Goal: Check status: Check status

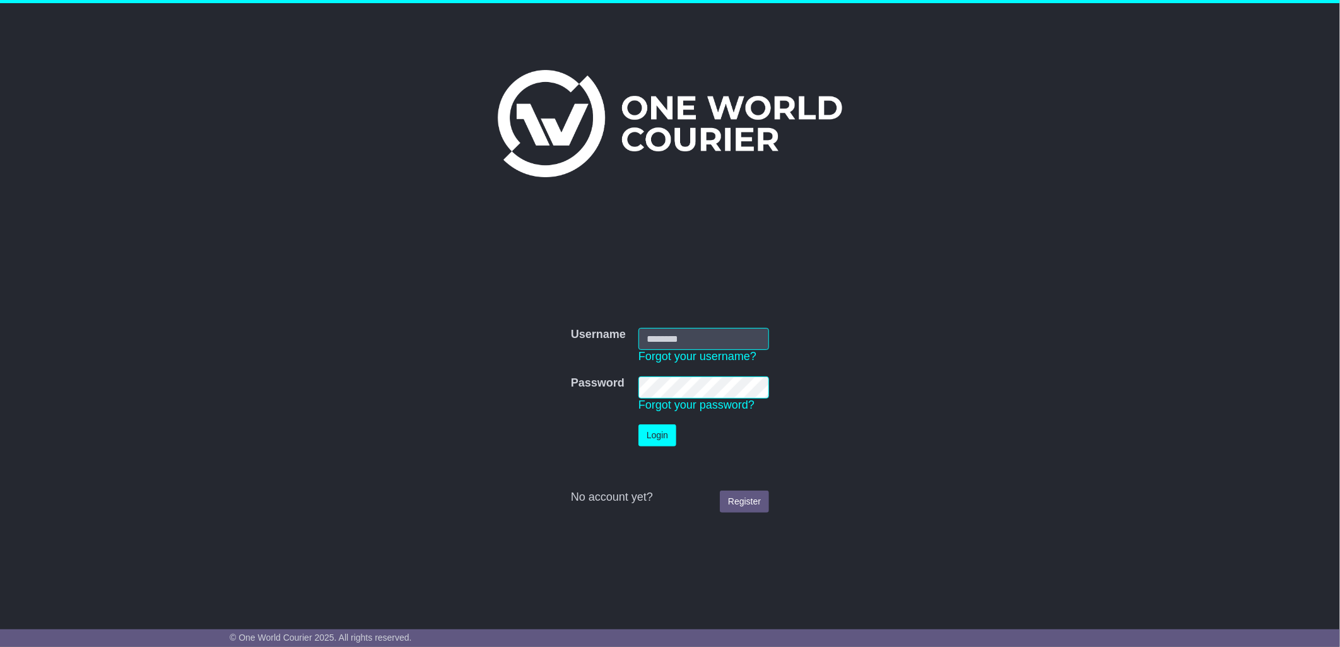
type input "**********"
click at [661, 442] on button "Login" at bounding box center [658, 436] width 38 height 22
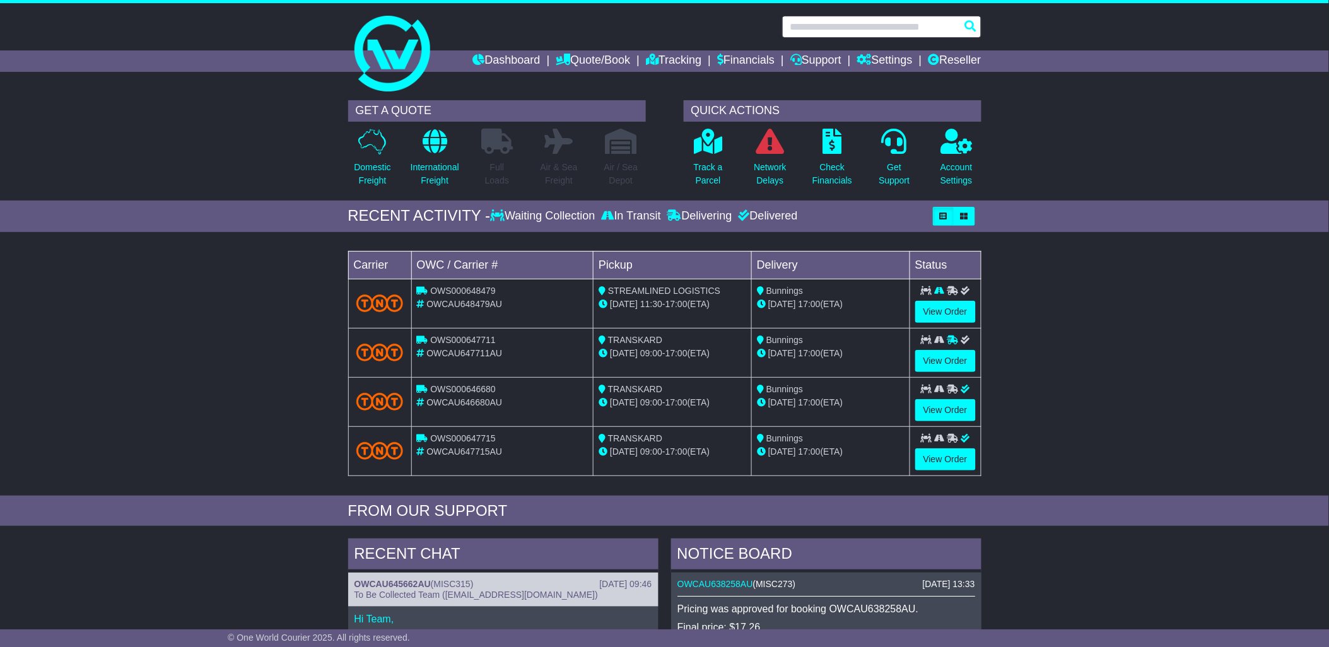
click at [828, 26] on input "text" at bounding box center [881, 27] width 199 height 22
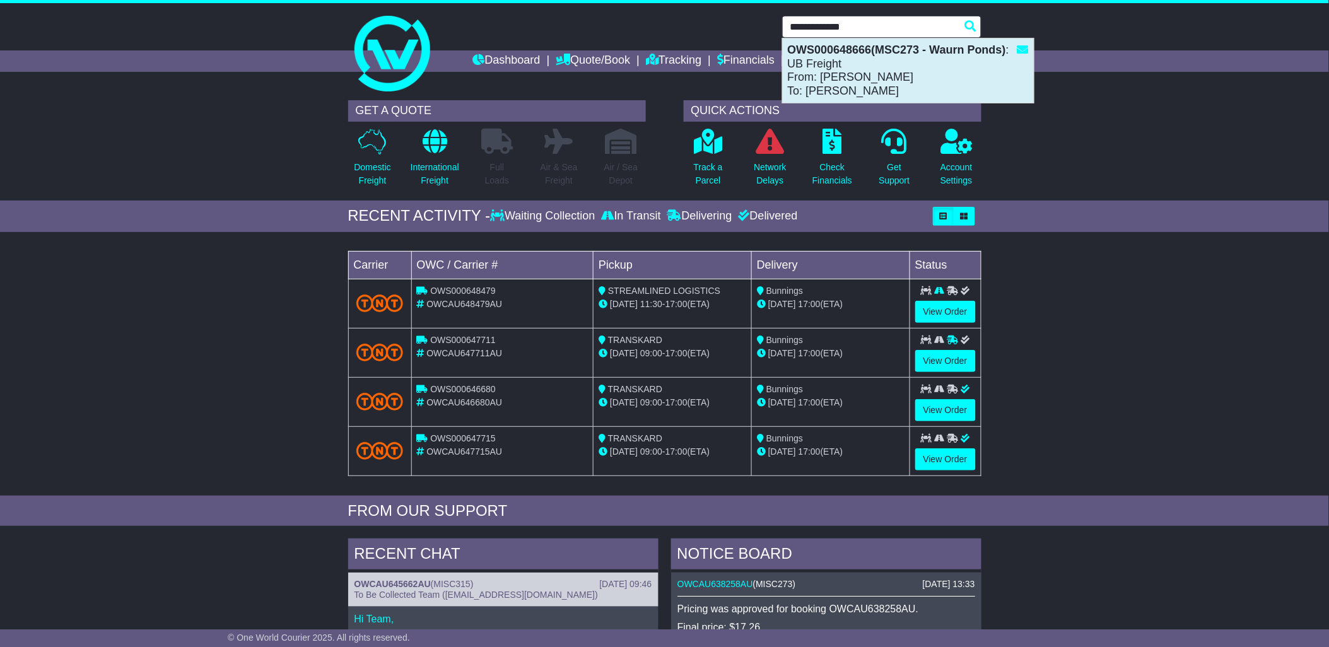
click at [868, 66] on div "OWS000648666(MSC273 - Waurn Ponds) : UB Freight From: Debrah Mizzi To: Debrah M…" at bounding box center [908, 70] width 251 height 64
type input "**********"
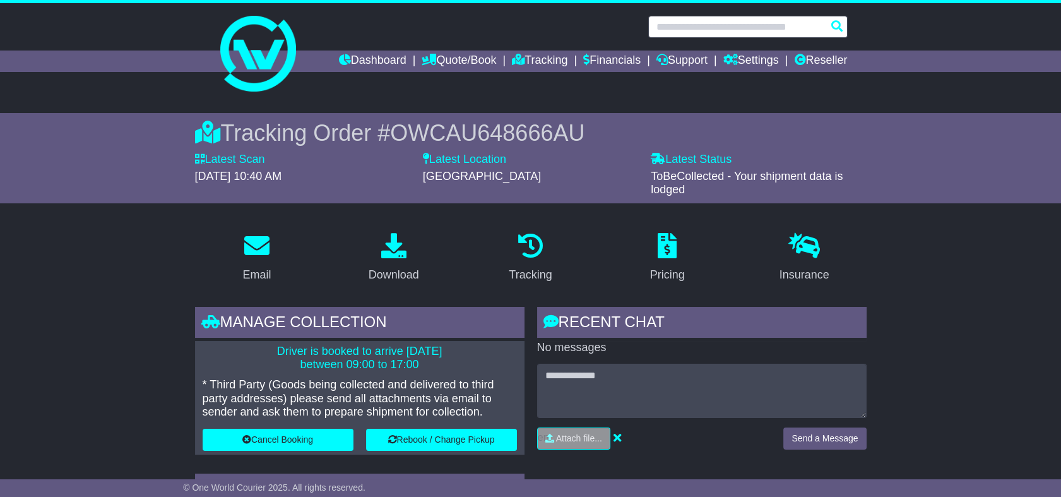
click at [678, 25] on input "text" at bounding box center [747, 27] width 199 height 22
click at [707, 25] on input "text" at bounding box center [747, 27] width 199 height 22
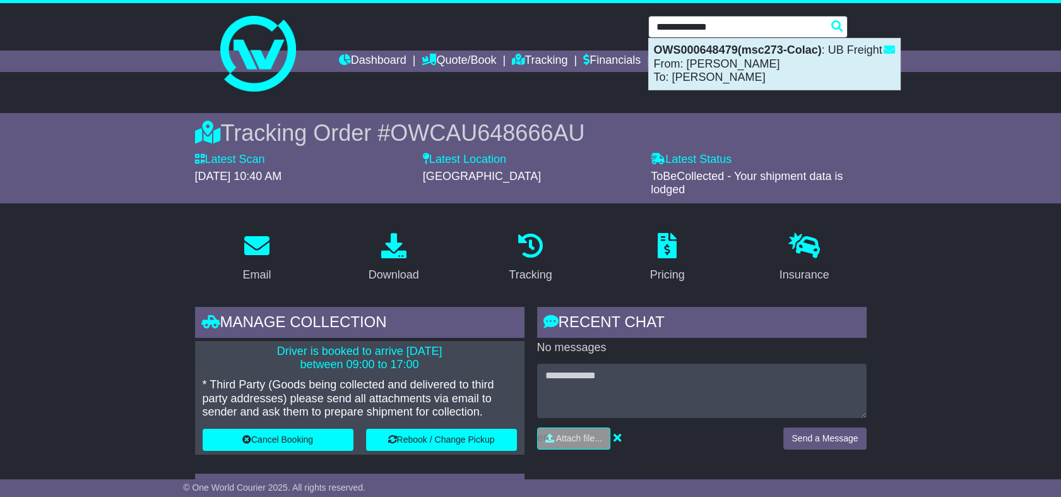
click at [723, 61] on div "OWS000648479(msc273-Colac) : UB Freight From: Debrah Mizzi To: Debrah Mizzi" at bounding box center [774, 63] width 251 height 51
type input "**********"
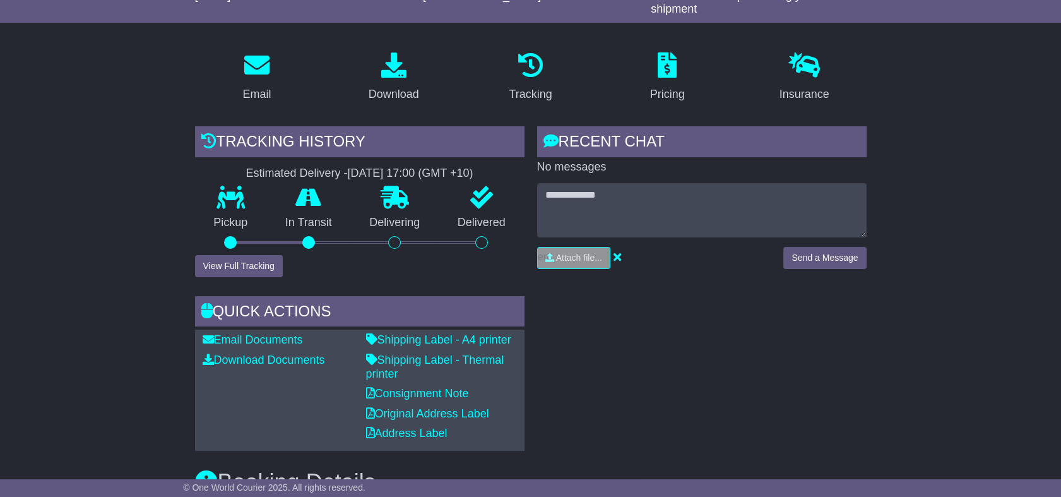
scroll to position [140, 0]
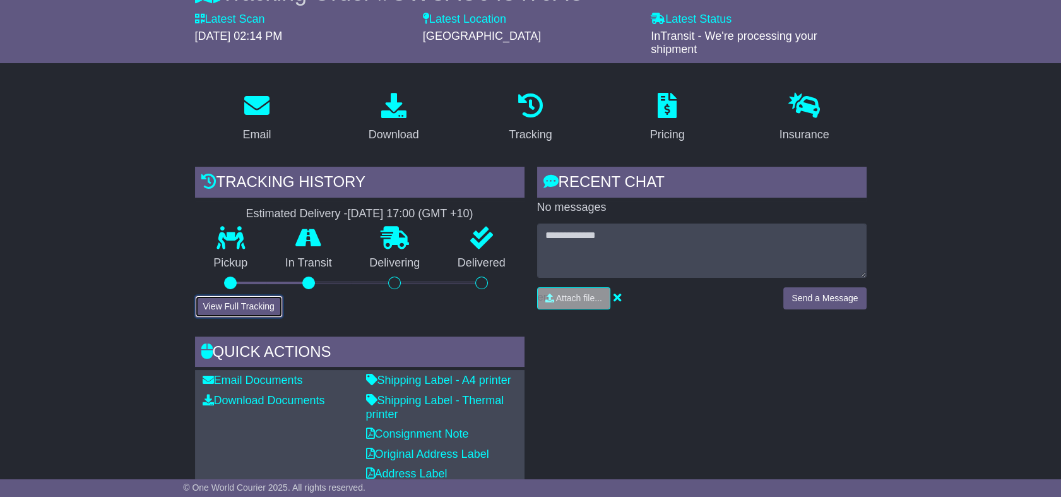
click at [237, 295] on button "View Full Tracking" at bounding box center [239, 306] width 88 height 22
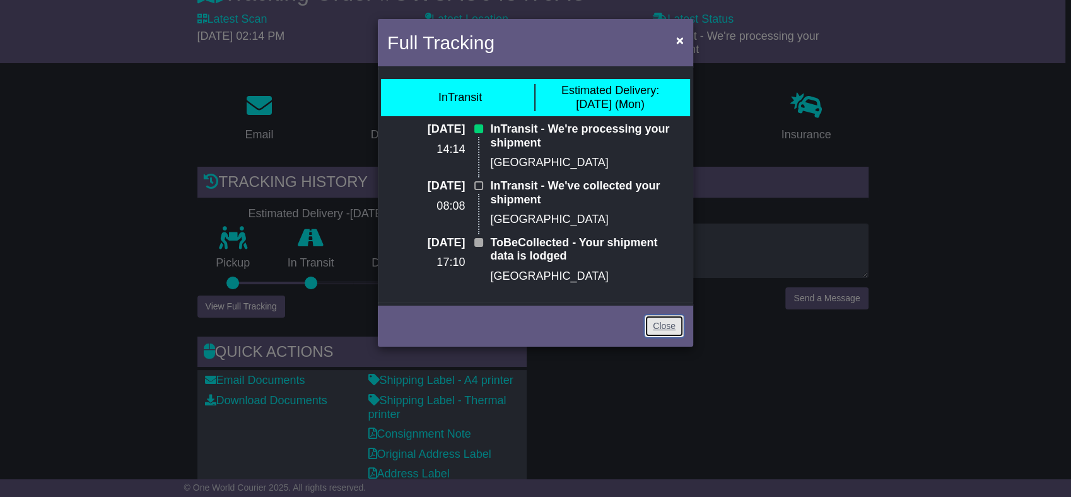
click at [668, 326] on link "Close" at bounding box center [664, 326] width 39 height 22
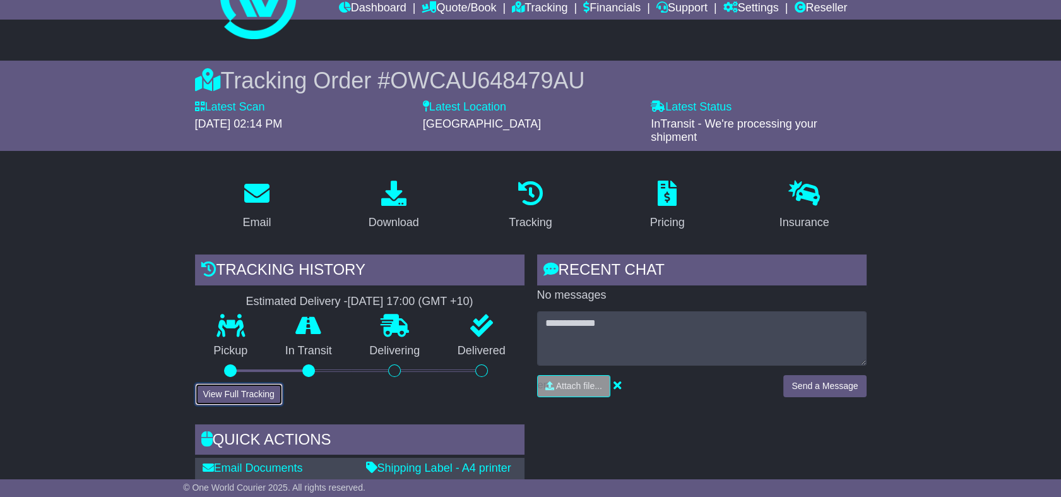
scroll to position [0, 0]
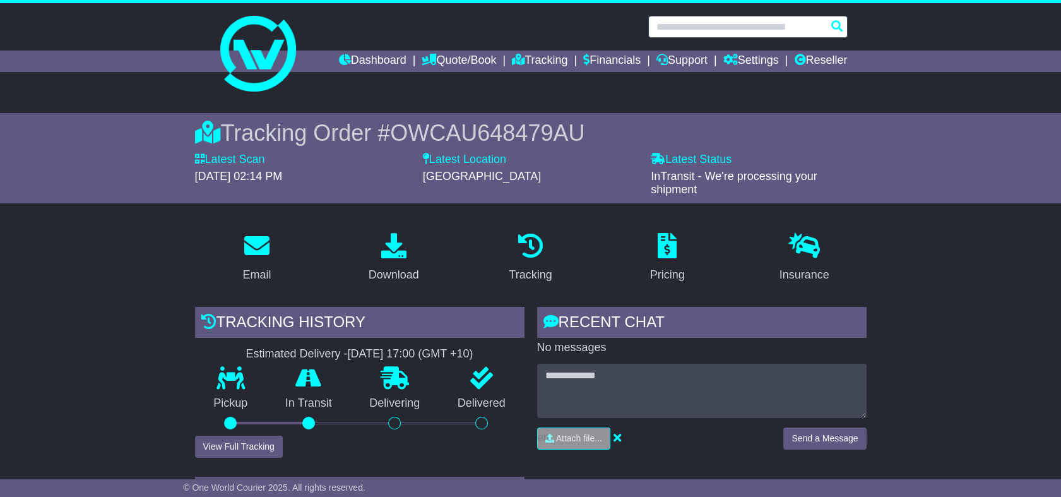
click at [739, 30] on input "text" at bounding box center [747, 27] width 199 height 22
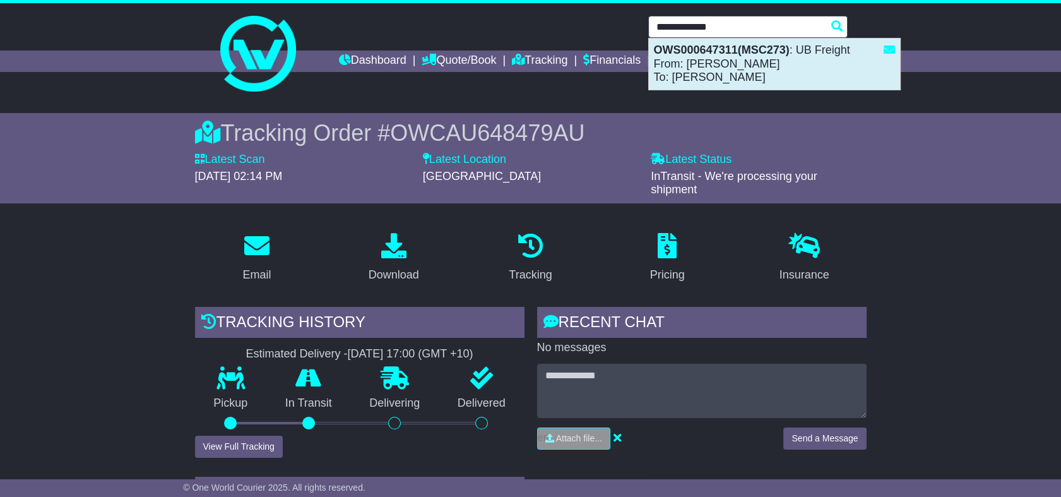
click at [743, 69] on div "OWS000647311(MSC273) : UB Freight From: Debrah Mizzi To: Debrah Mizzi" at bounding box center [774, 63] width 251 height 51
type input "**********"
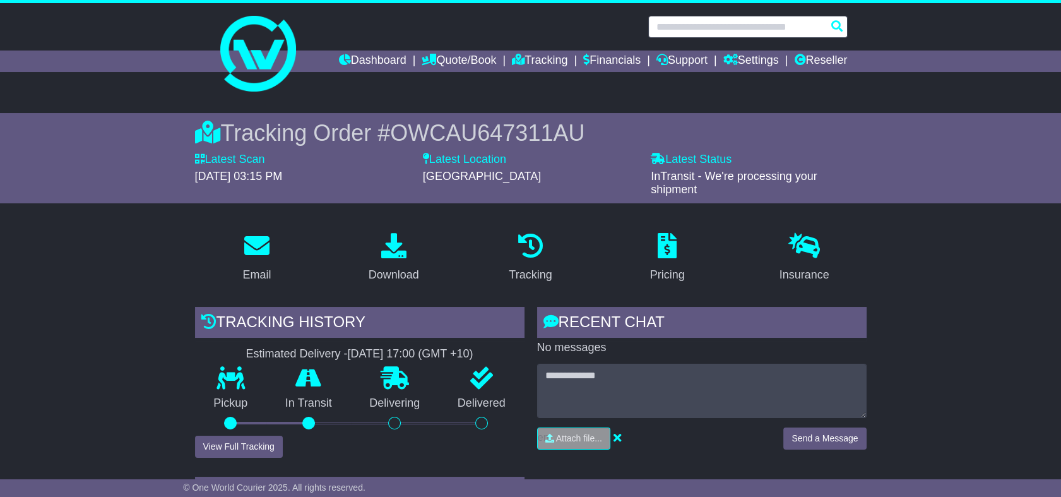
click at [693, 27] on input "text" at bounding box center [747, 27] width 199 height 22
paste input "**********"
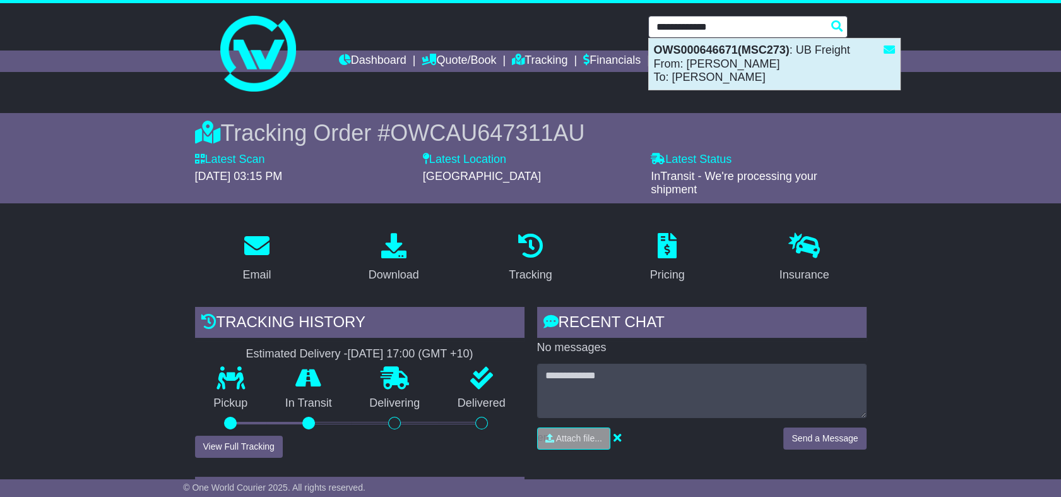
click at [679, 53] on strong "OWS000646671(MSC273)" at bounding box center [722, 50] width 136 height 13
type input "**********"
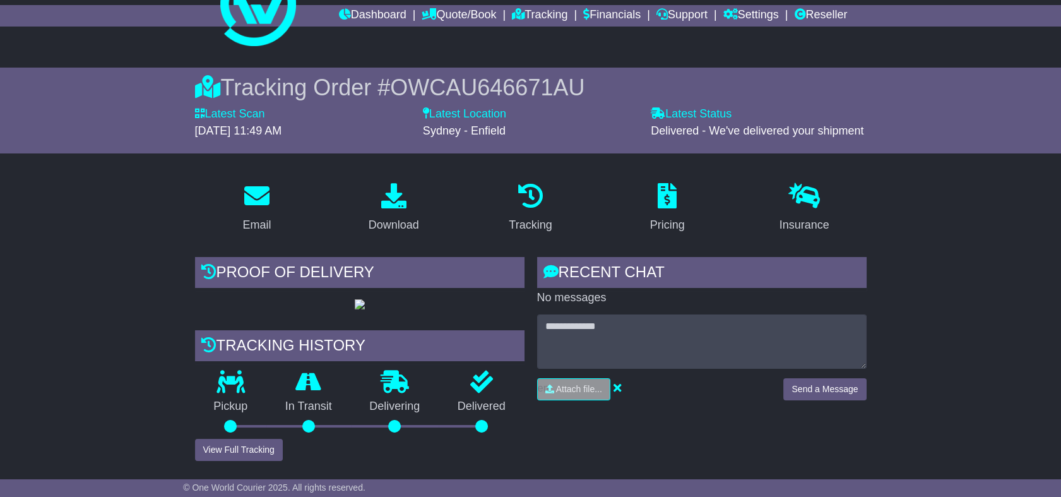
scroll to position [70, 0]
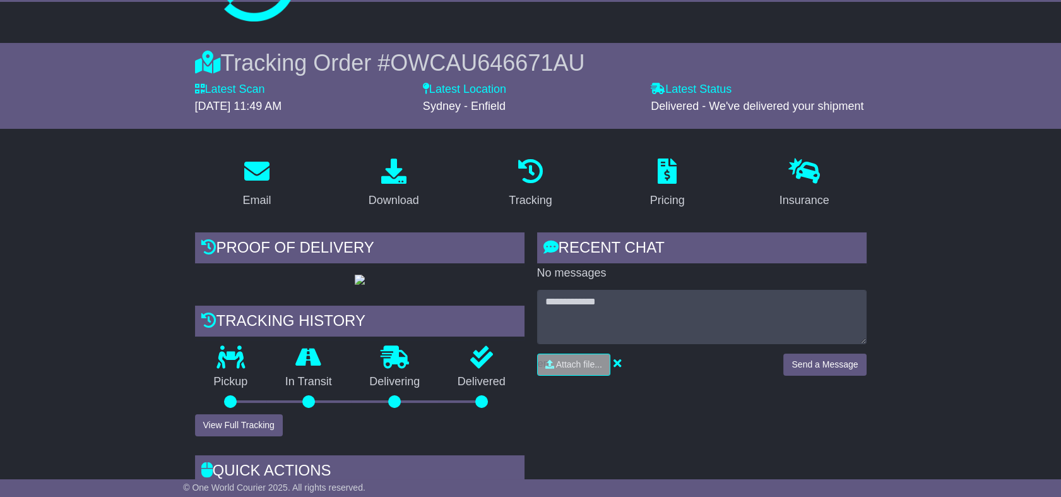
click at [250, 339] on div "Tracking history" at bounding box center [359, 322] width 329 height 34
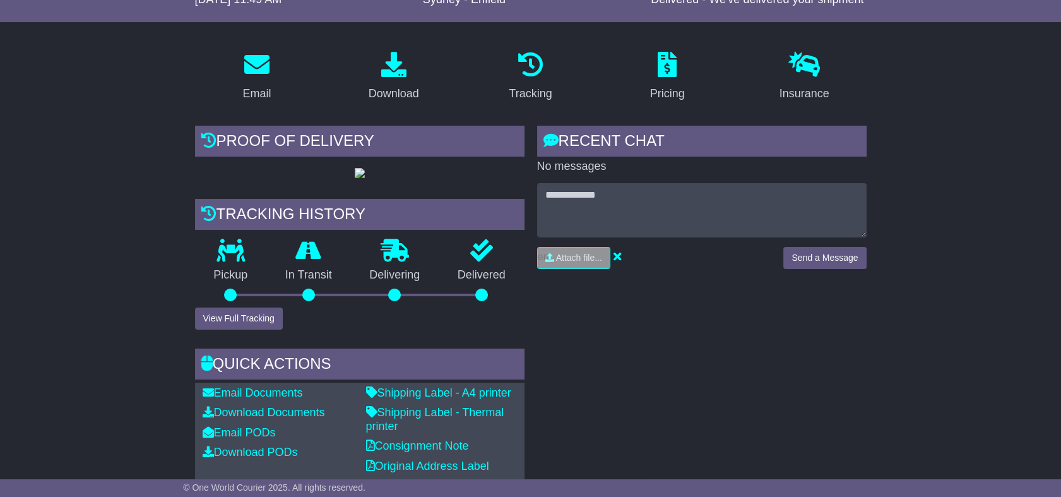
scroll to position [210, 0]
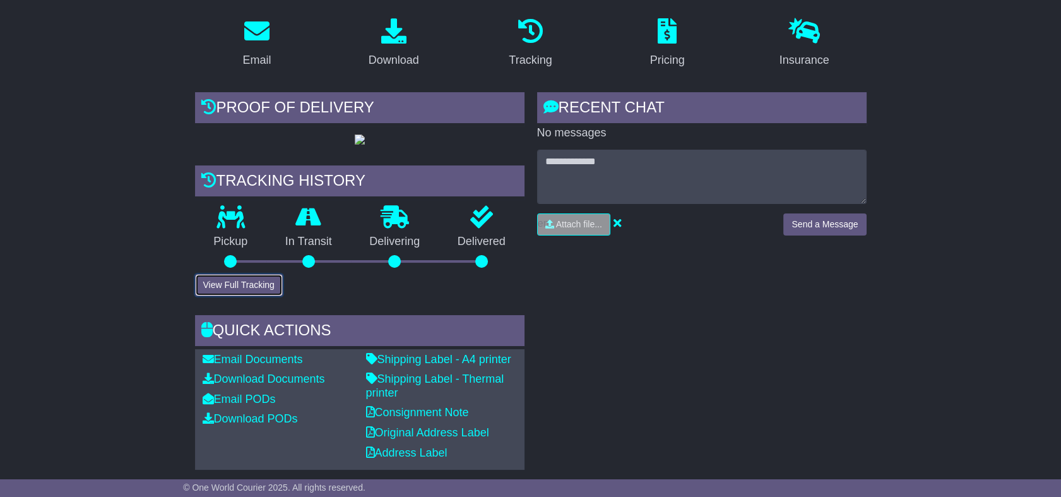
click at [237, 296] on button "View Full Tracking" at bounding box center [239, 285] width 88 height 22
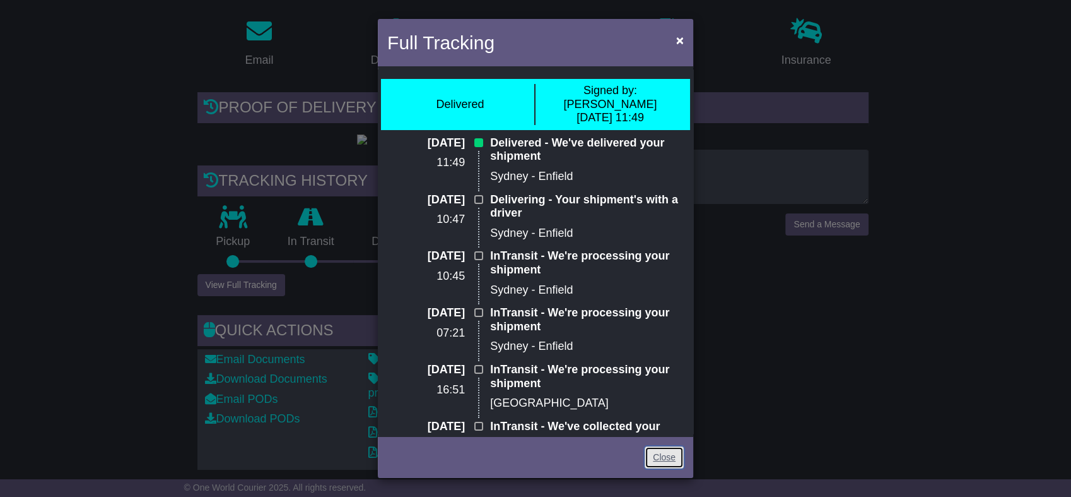
click at [659, 448] on link "Close" at bounding box center [664, 457] width 39 height 22
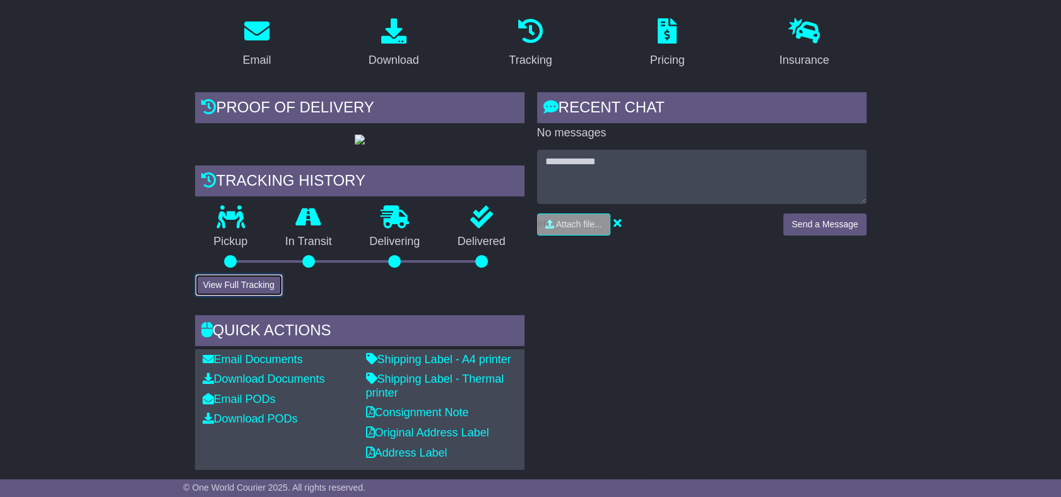
click at [244, 296] on button "View Full Tracking" at bounding box center [239, 285] width 88 height 22
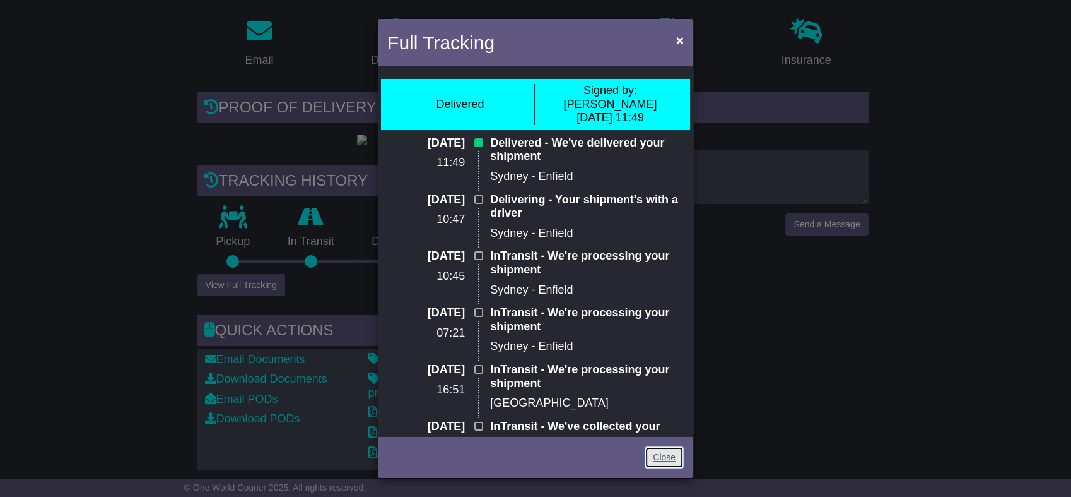
click at [680, 452] on link "Close" at bounding box center [664, 457] width 39 height 22
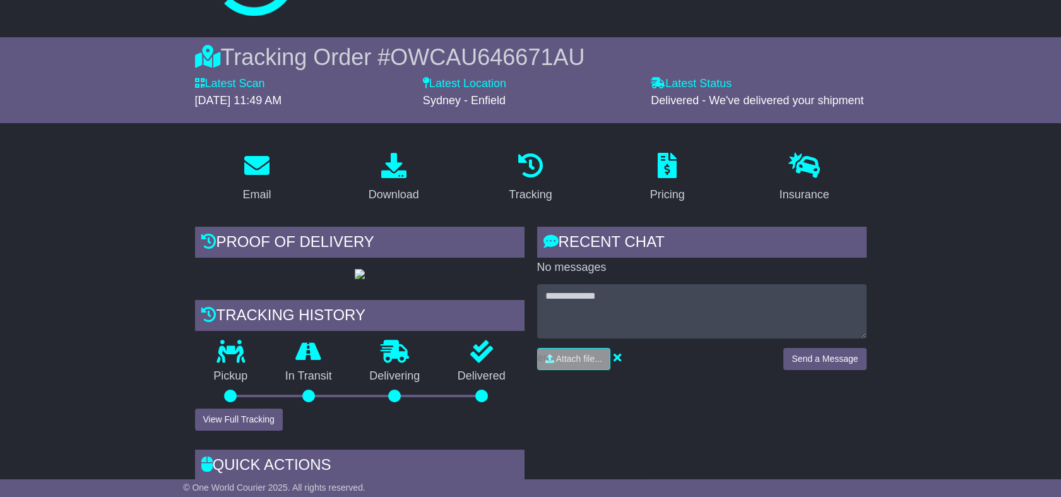
scroll to position [0, 0]
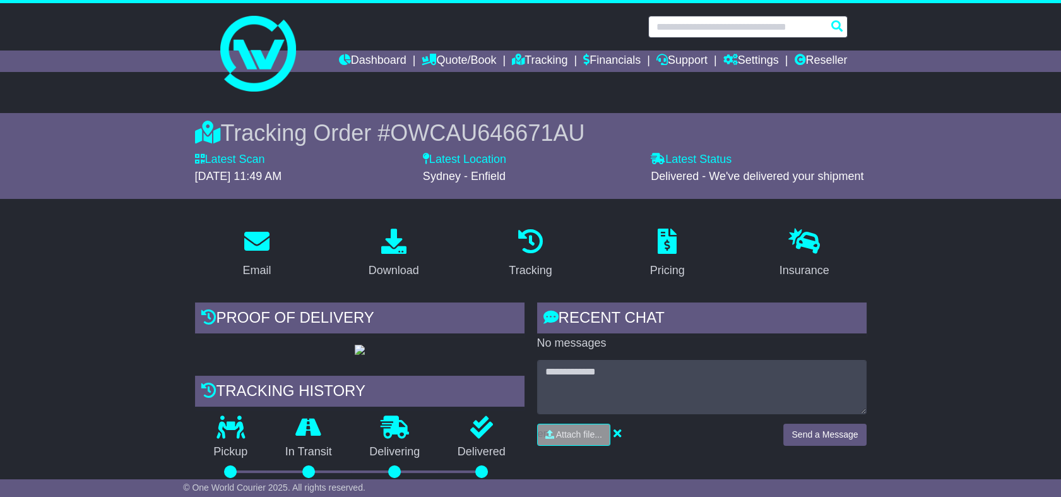
click at [671, 28] on input "text" at bounding box center [747, 27] width 199 height 22
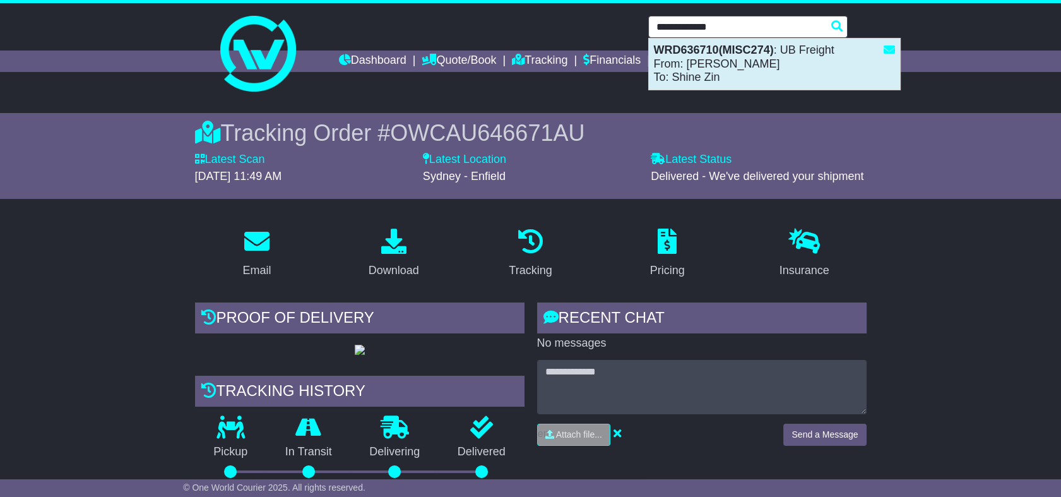
click at [737, 71] on div "WRD636710(MISC274) : UB Freight From: Debrah Mizzi To: Shine Zin" at bounding box center [774, 63] width 251 height 51
type input "*********"
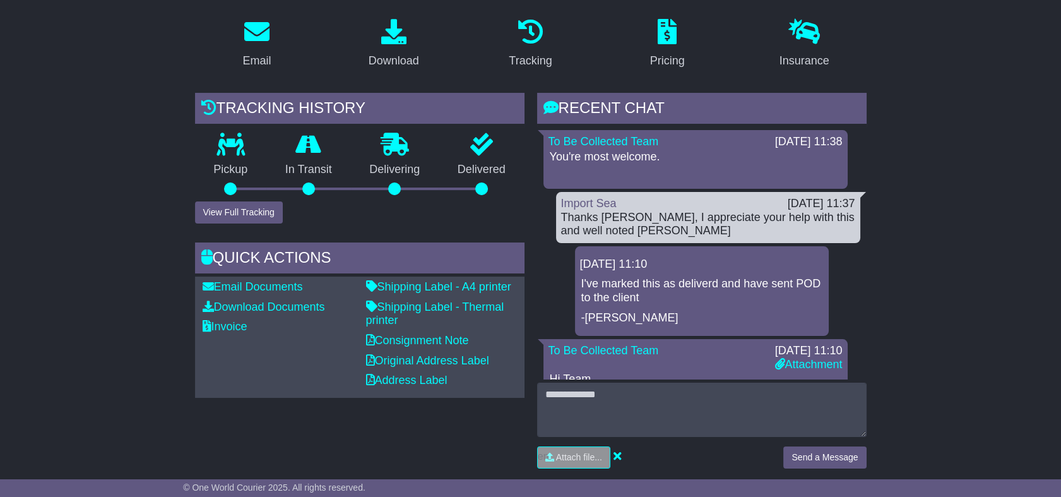
scroll to position [210, 0]
click at [239, 213] on button "View Full Tracking" at bounding box center [239, 212] width 88 height 22
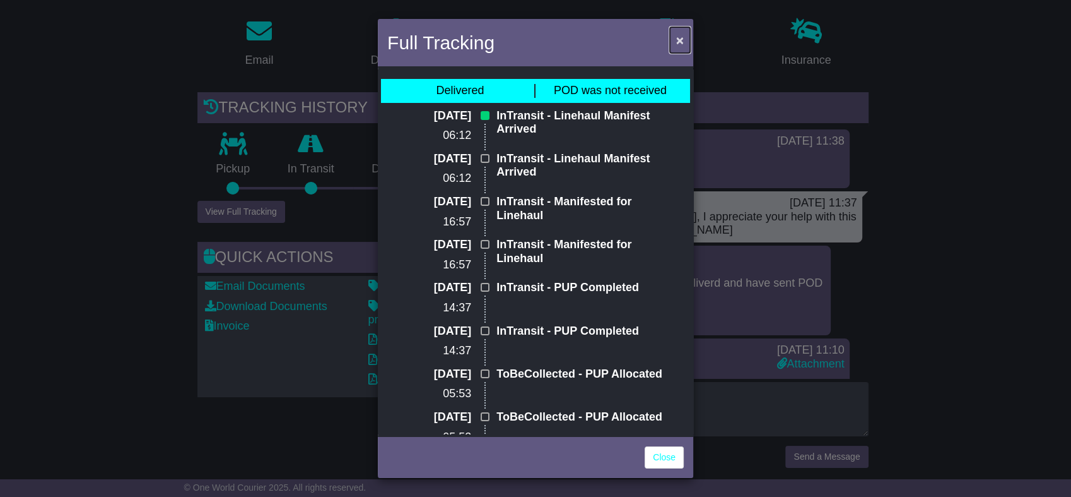
click at [679, 39] on span "×" at bounding box center [680, 40] width 8 height 15
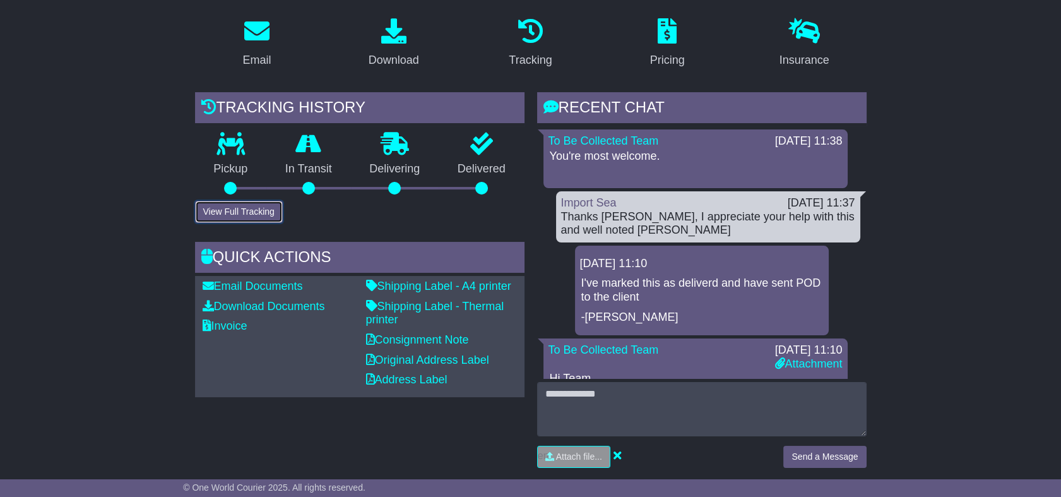
click at [201, 209] on button "View Full Tracking" at bounding box center [239, 212] width 88 height 22
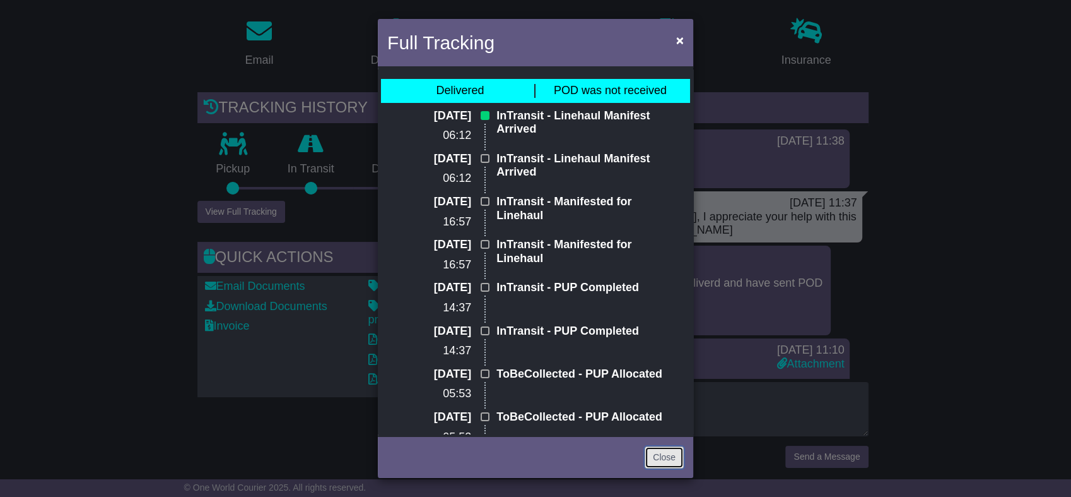
click at [663, 453] on link "Close" at bounding box center [664, 457] width 39 height 22
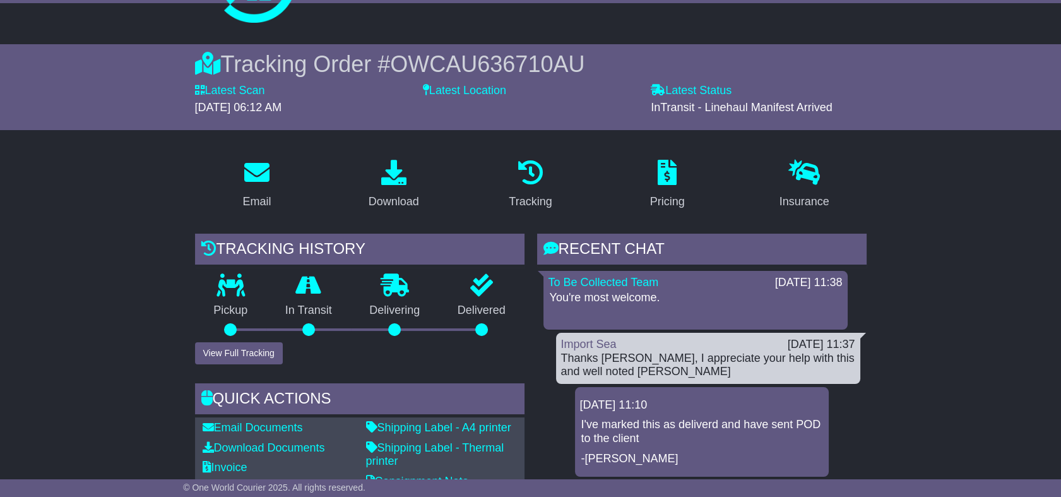
scroll to position [0, 0]
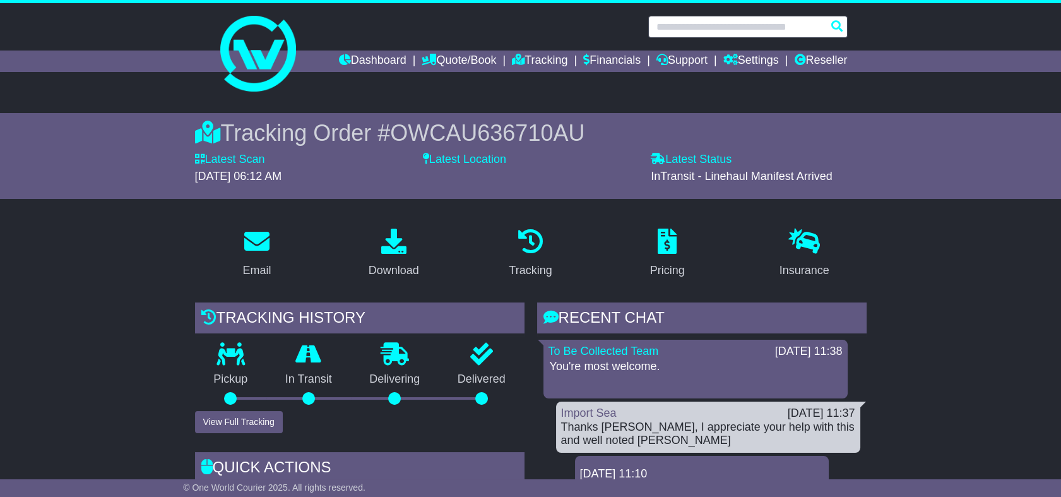
click at [671, 19] on input "text" at bounding box center [747, 27] width 199 height 22
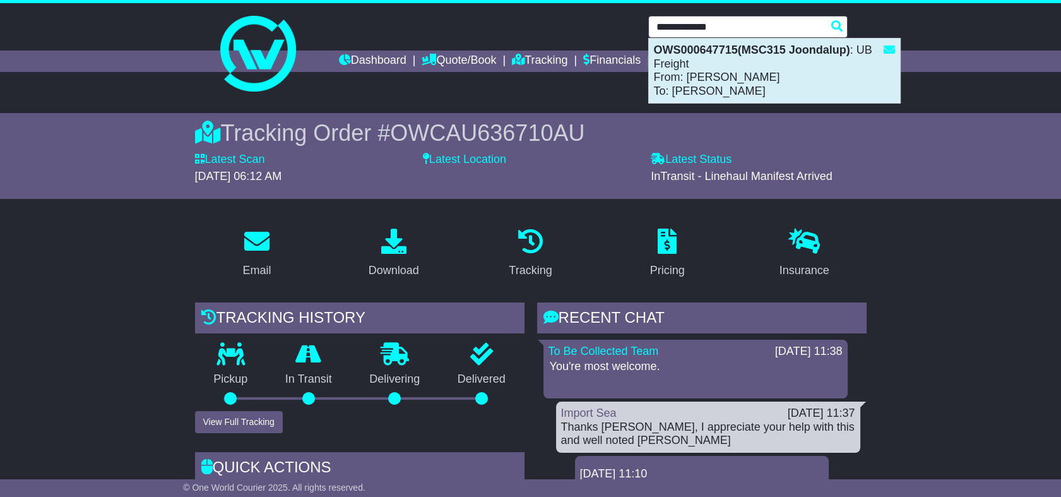
click at [741, 71] on div "OWS000647715(MSC315 Joondalup) : UB Freight From: ANDREW PATTERSON To: Debrah M…" at bounding box center [774, 70] width 251 height 64
type input "**********"
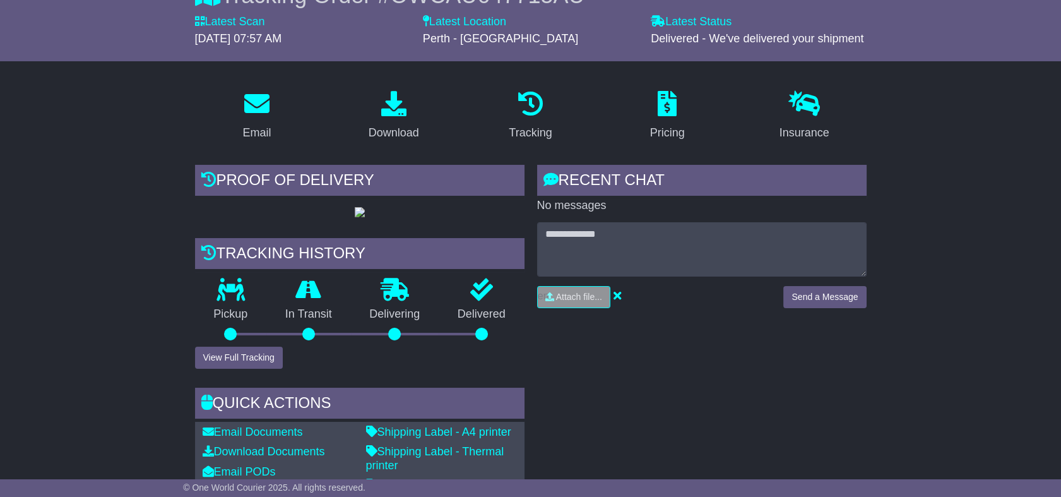
scroll to position [140, 0]
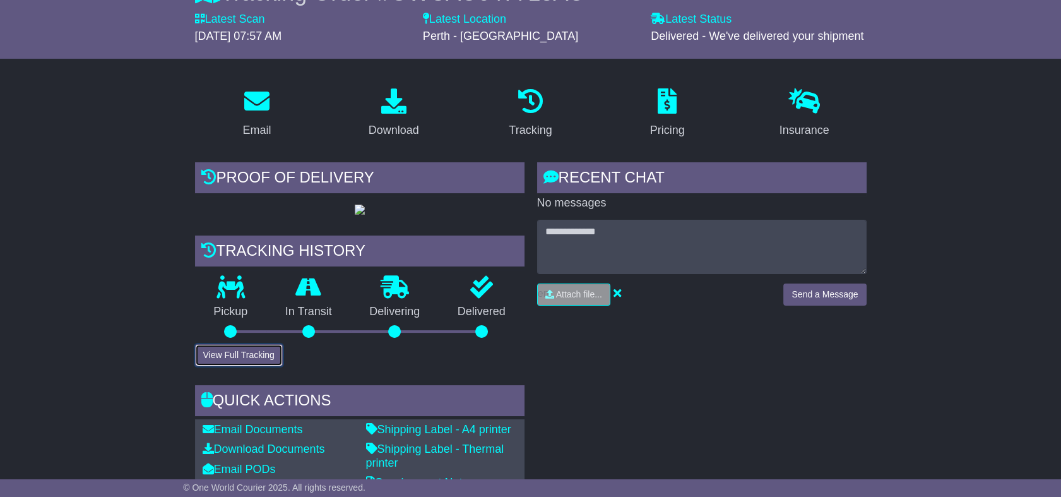
click at [237, 366] on button "View Full Tracking" at bounding box center [239, 355] width 88 height 22
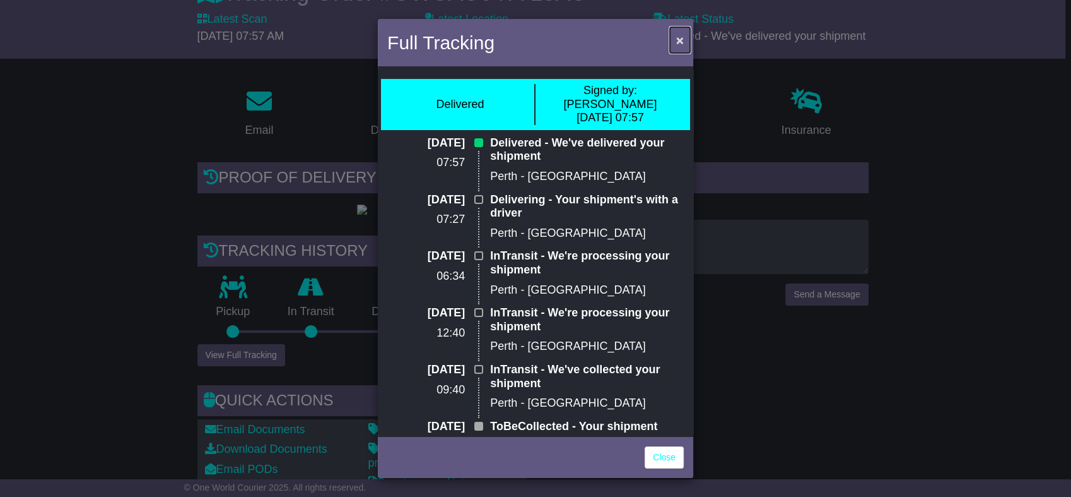
drag, startPoint x: 677, startPoint y: 40, endPoint x: 664, endPoint y: 50, distance: 16.2
click at [677, 40] on span "×" at bounding box center [680, 40] width 8 height 15
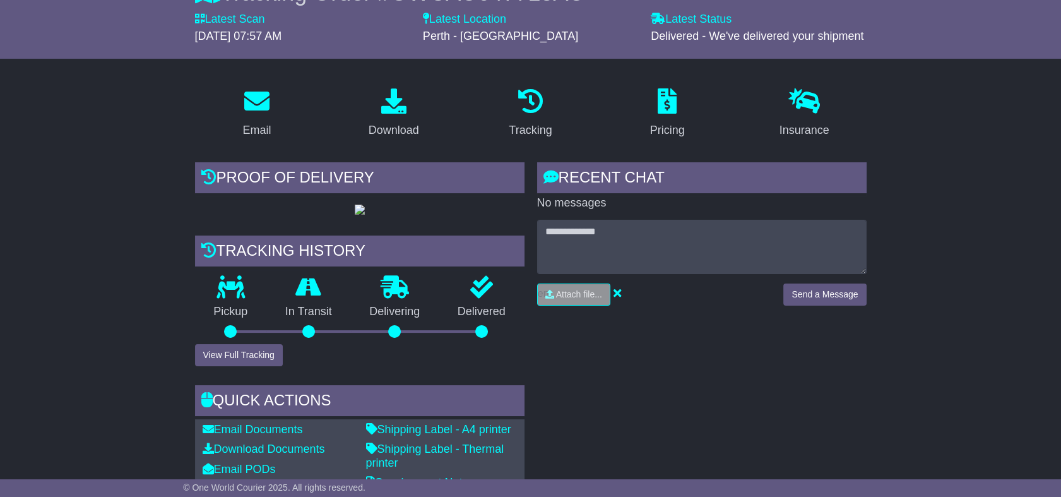
scroll to position [0, 0]
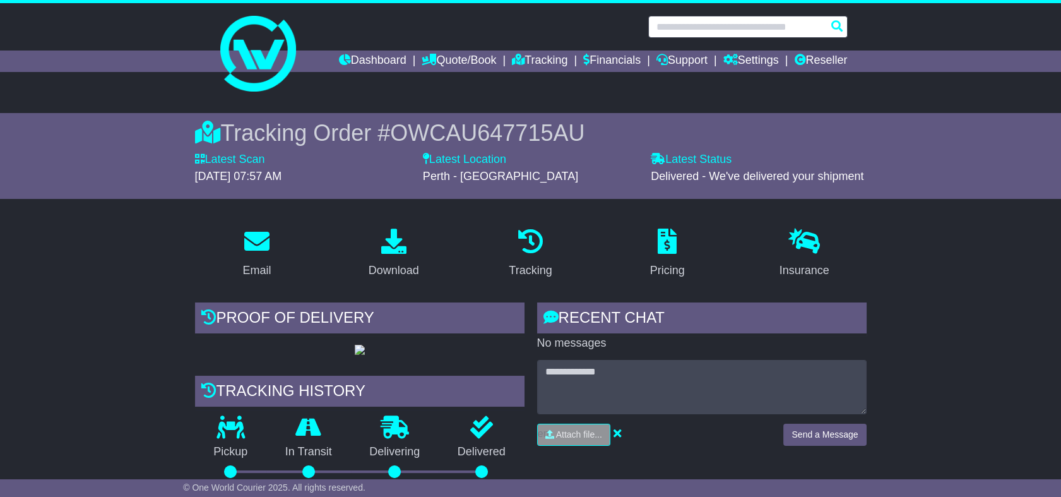
click at [732, 30] on input "text" at bounding box center [747, 27] width 199 height 22
type input "*"
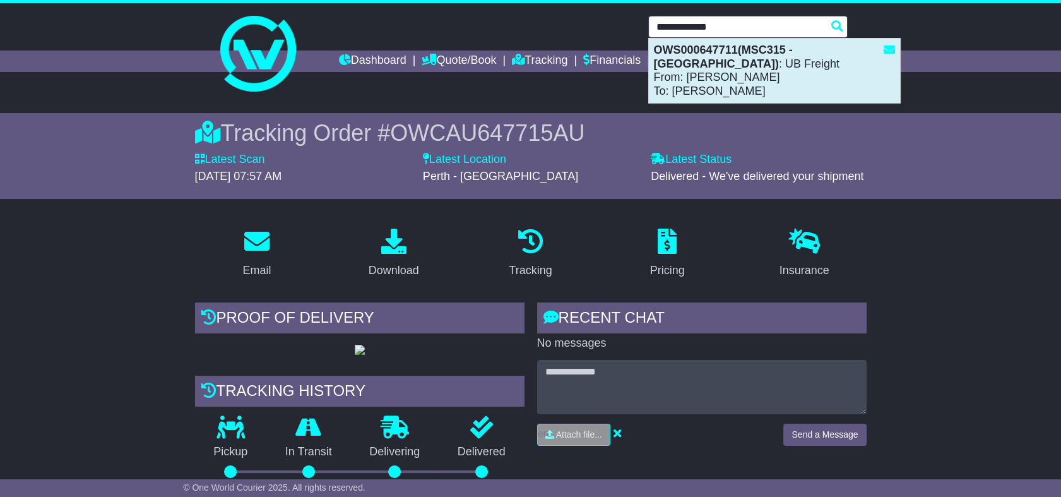
click at [701, 53] on strong "OWS000647711(MSC315 - [GEOGRAPHIC_DATA])" at bounding box center [723, 57] width 139 height 27
type input "**********"
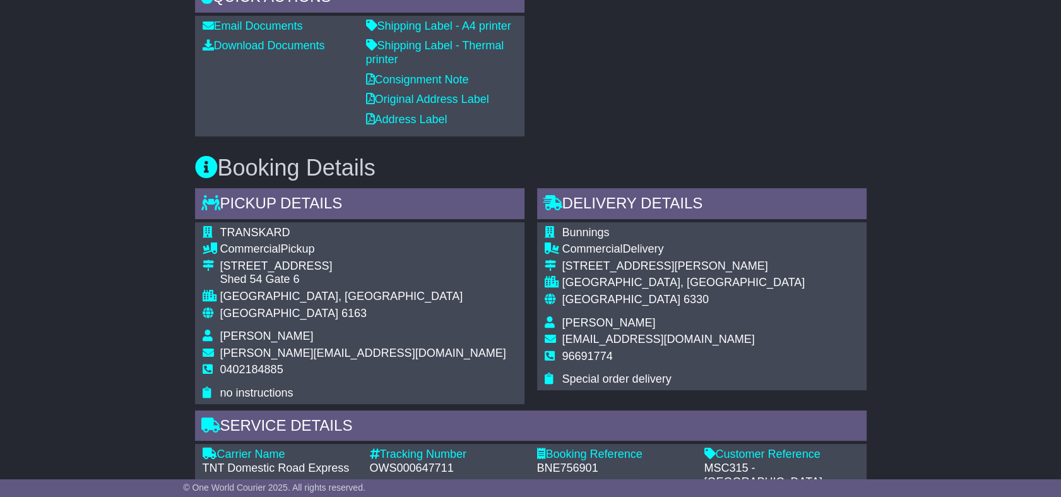
scroll to position [210, 0]
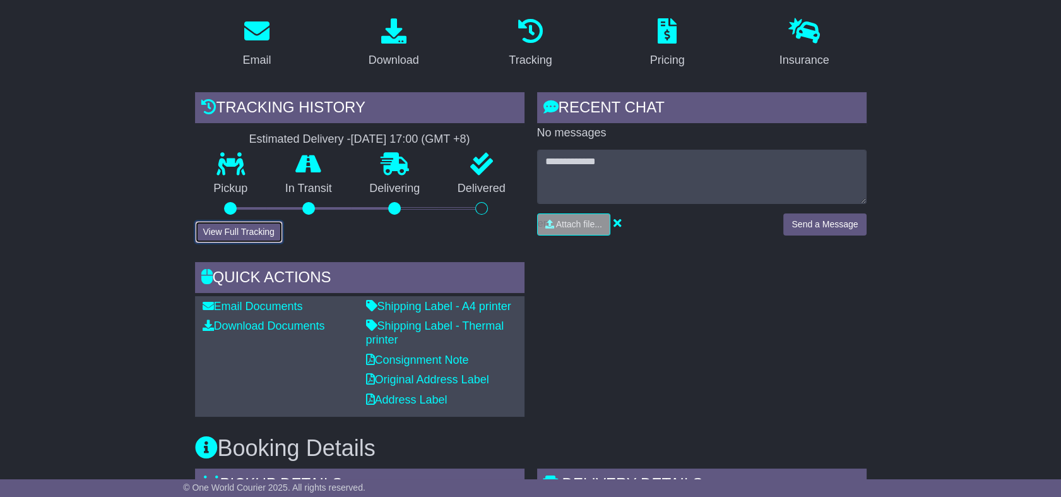
click at [228, 239] on button "View Full Tracking" at bounding box center [239, 232] width 88 height 22
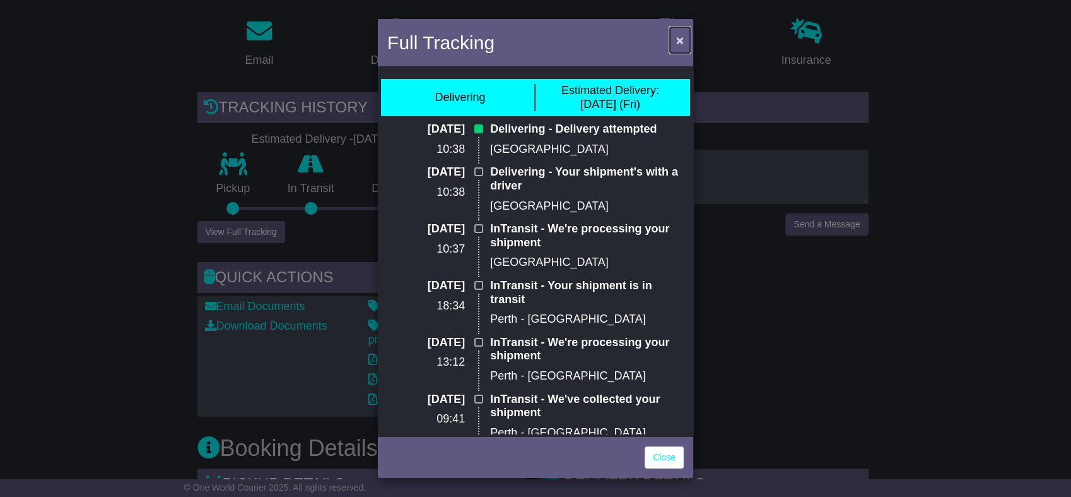
click at [676, 38] on button "×" at bounding box center [680, 40] width 20 height 26
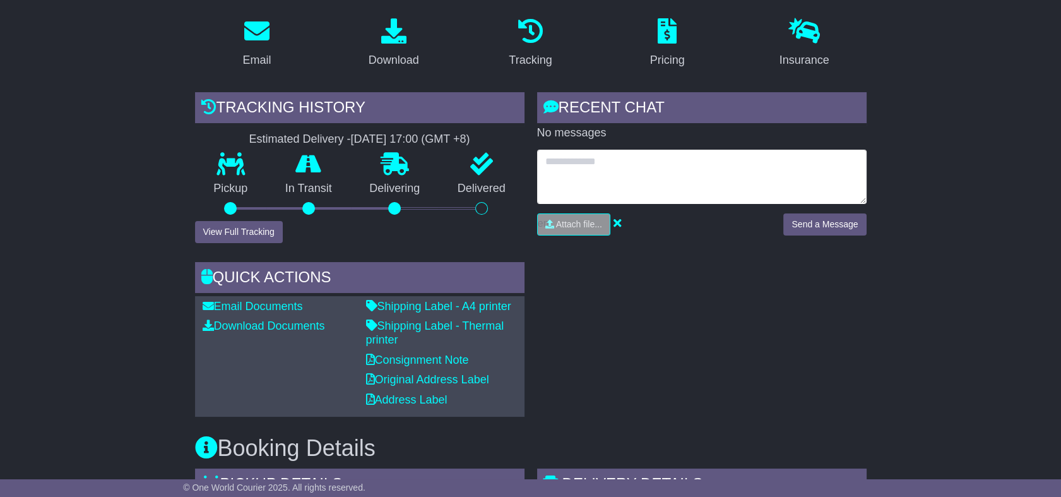
click at [594, 177] on textarea at bounding box center [701, 177] width 329 height 54
type textarea "**********"
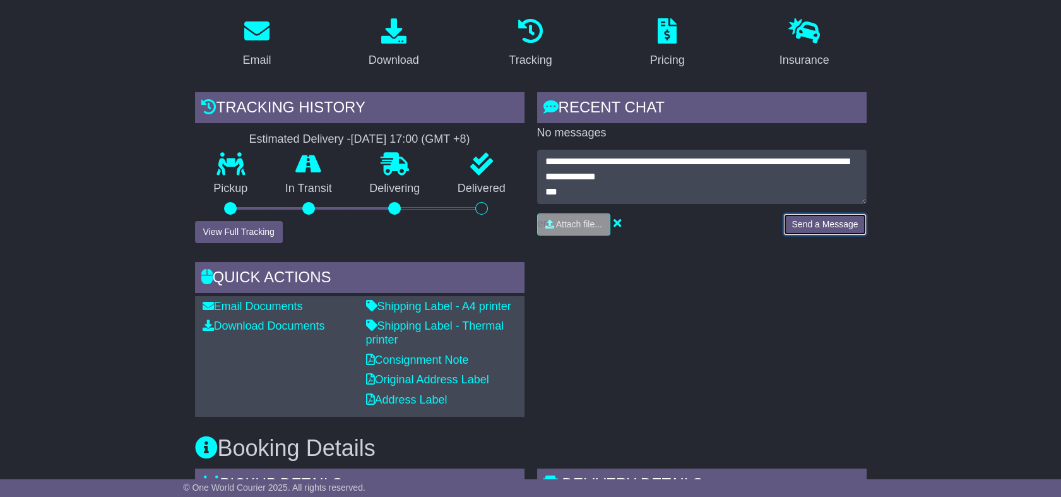
click at [827, 224] on button "Send a Message" at bounding box center [824, 224] width 83 height 22
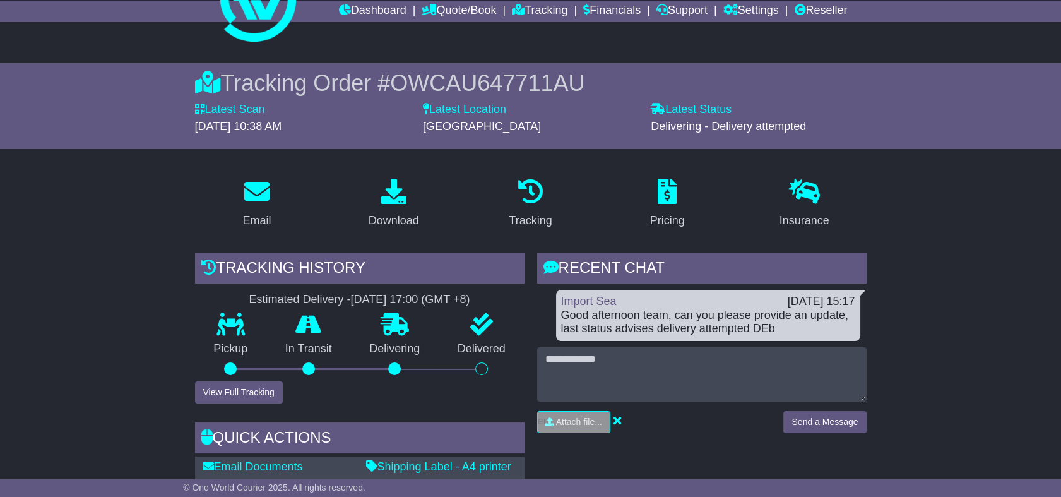
scroll to position [0, 0]
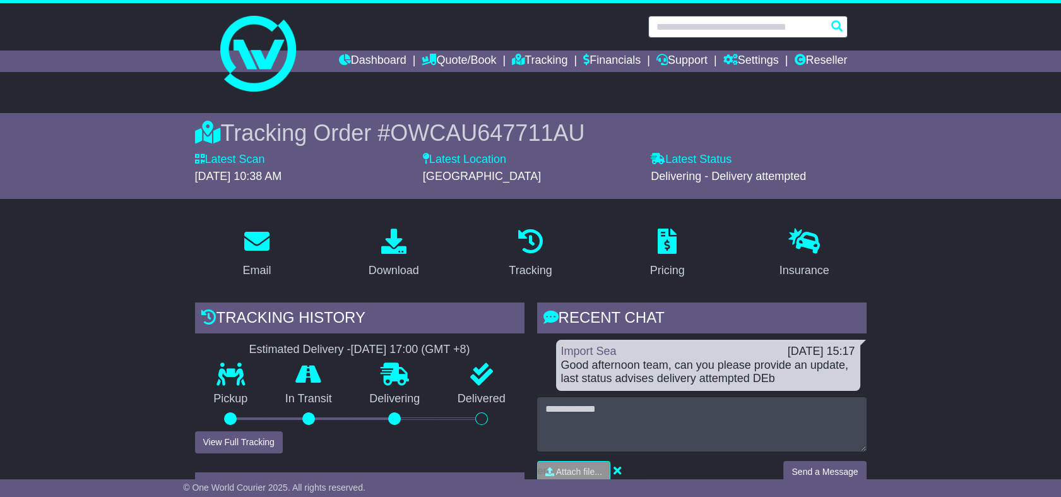
click at [711, 33] on input "text" at bounding box center [747, 27] width 199 height 22
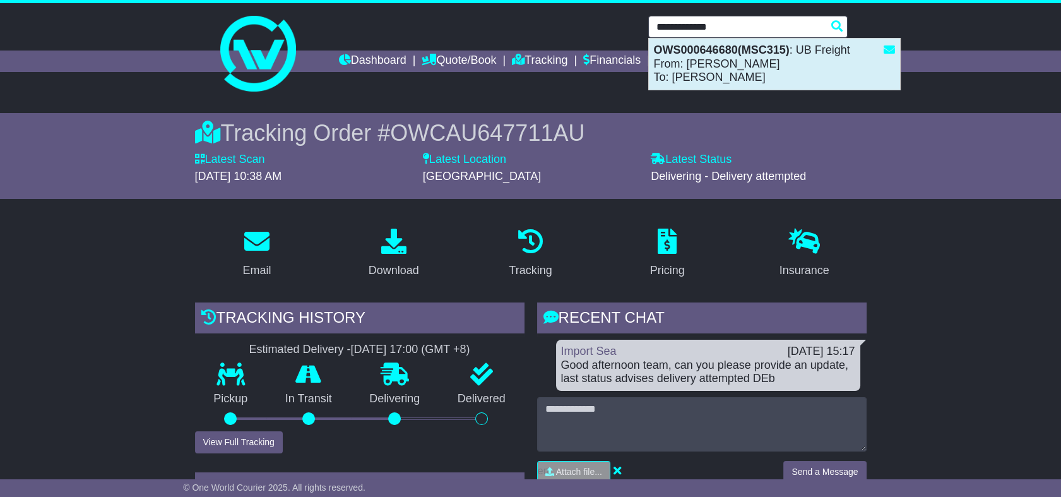
drag, startPoint x: 700, startPoint y: 53, endPoint x: 661, endPoint y: 59, distance: 39.6
click at [700, 54] on strong "OWS000646680(MSC315)" at bounding box center [722, 50] width 136 height 13
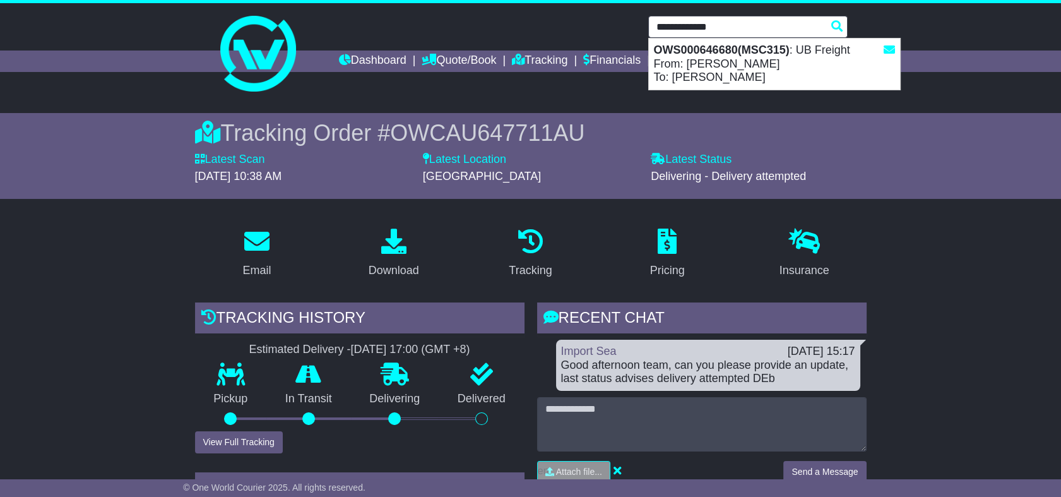
type input "**********"
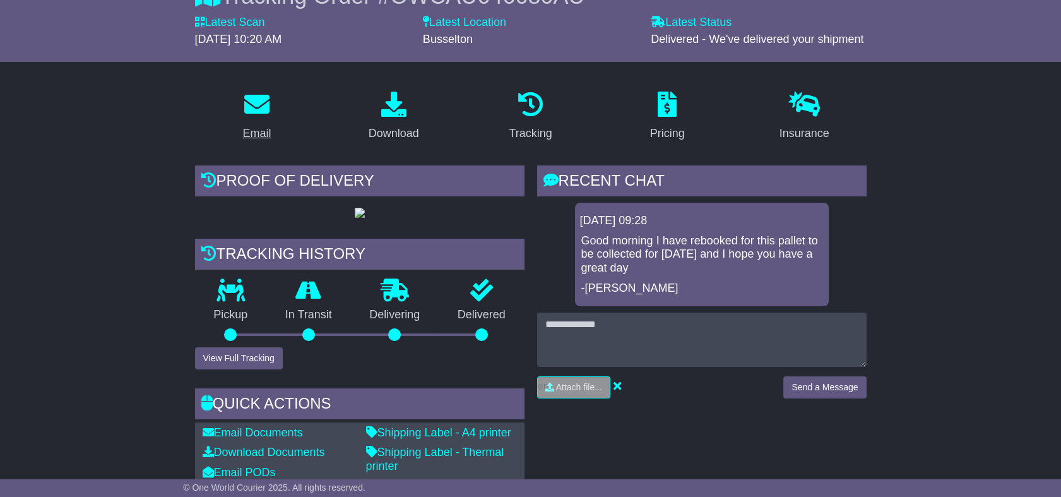
scroll to position [140, 0]
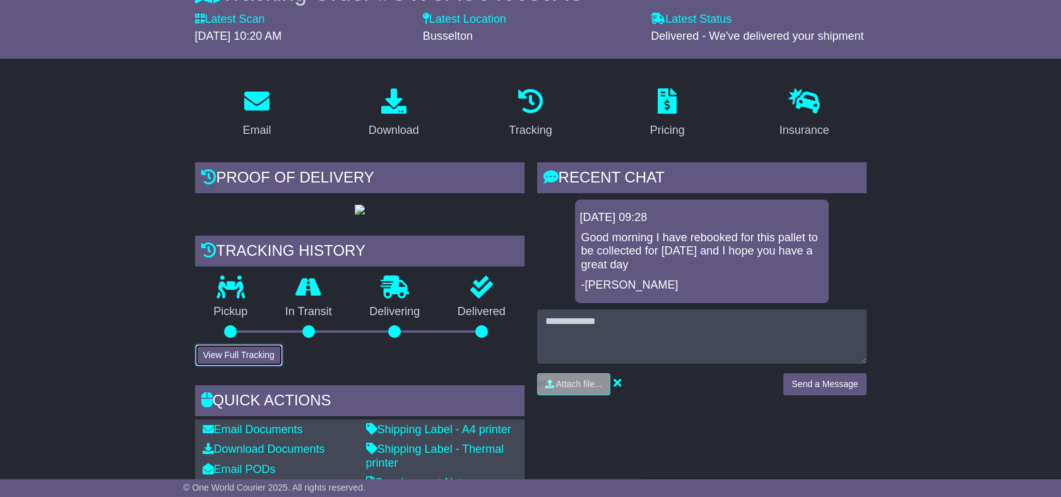
click at [230, 366] on button "View Full Tracking" at bounding box center [239, 355] width 88 height 22
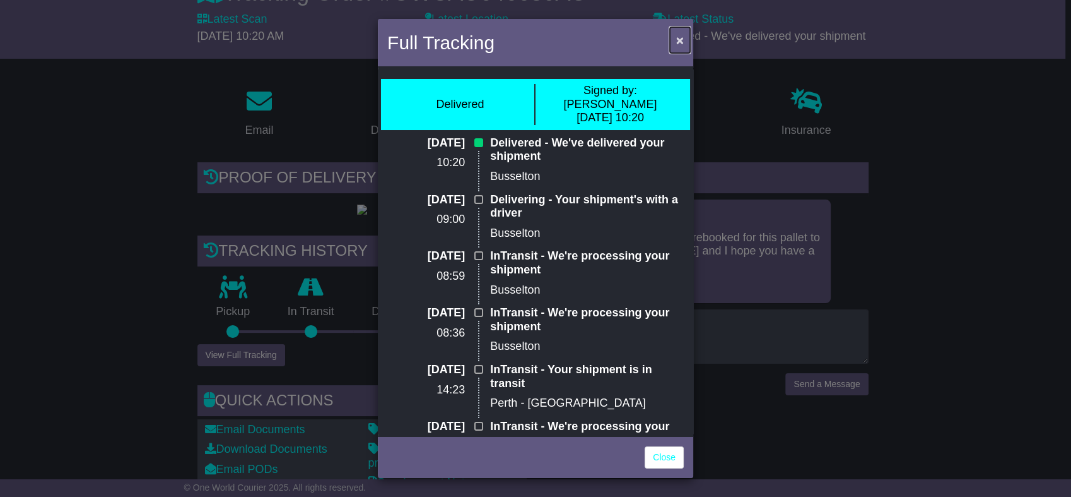
drag, startPoint x: 675, startPoint y: 42, endPoint x: 628, endPoint y: 76, distance: 57.9
click at [675, 41] on button "×" at bounding box center [680, 40] width 20 height 26
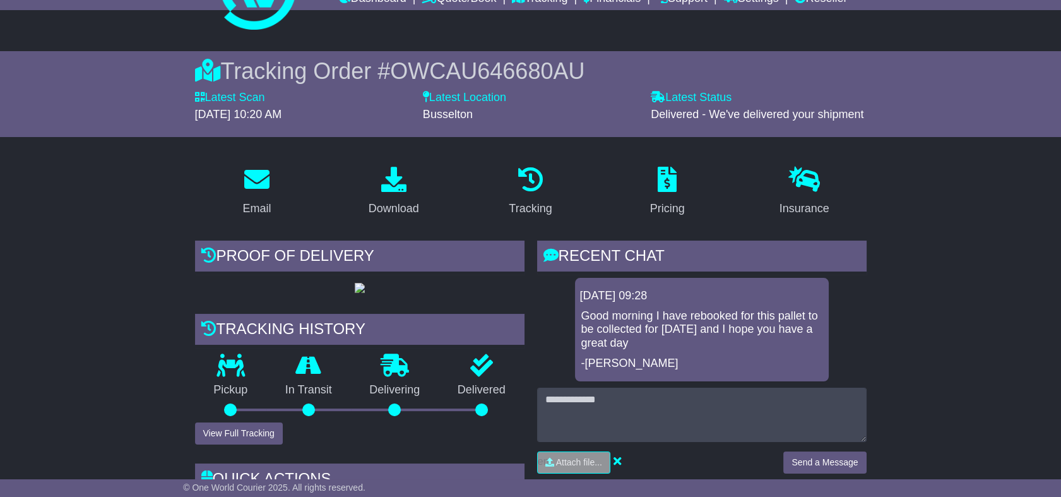
scroll to position [0, 0]
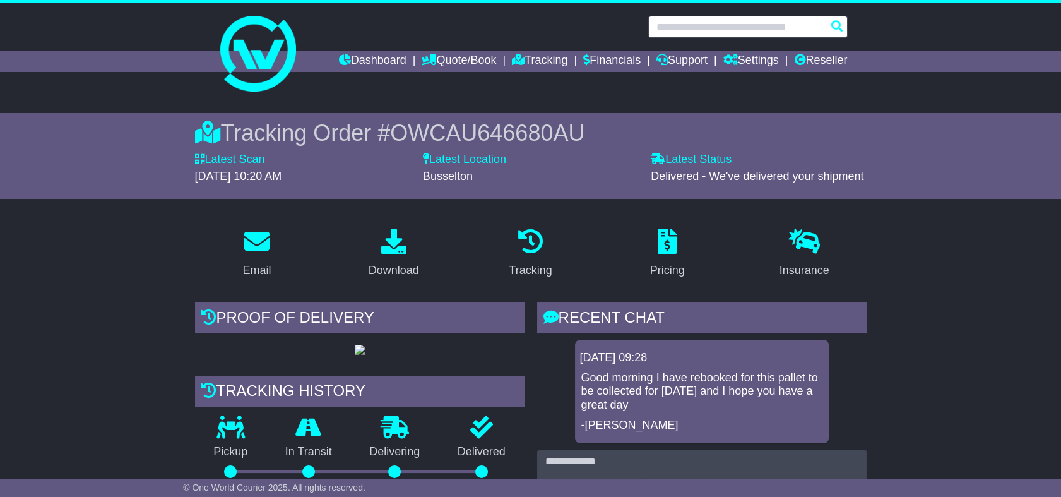
click at [718, 26] on input "text" at bounding box center [747, 27] width 199 height 22
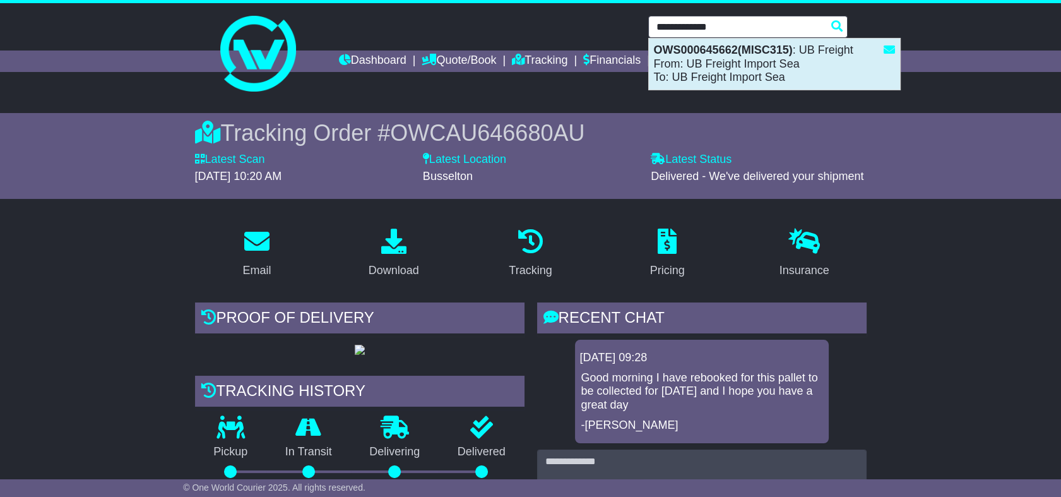
click at [739, 64] on div "OWS000645662(MISC315) : UB Freight From: UB Freight Import Sea To: UB Freight I…" at bounding box center [774, 63] width 251 height 51
type input "**********"
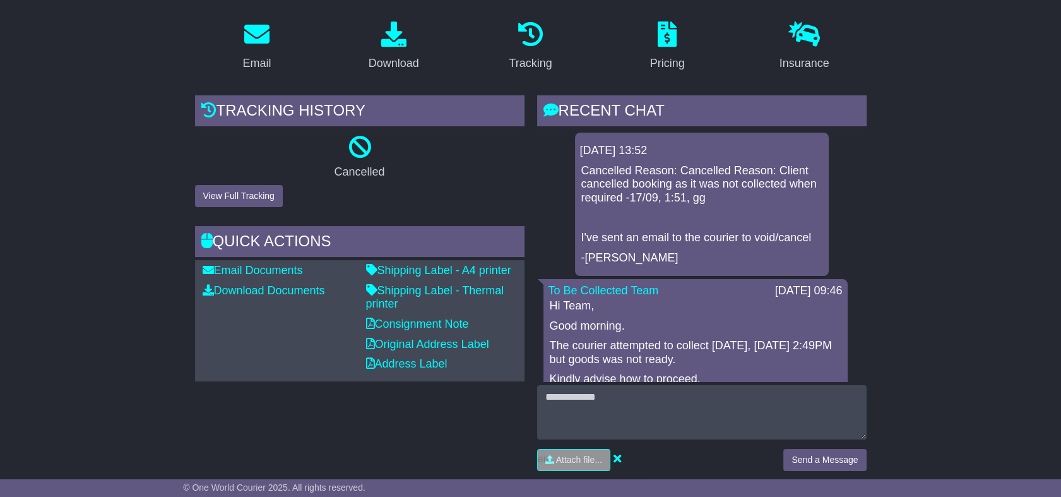
scroll to position [210, 0]
